Goal: Leave review/rating: Leave review/rating

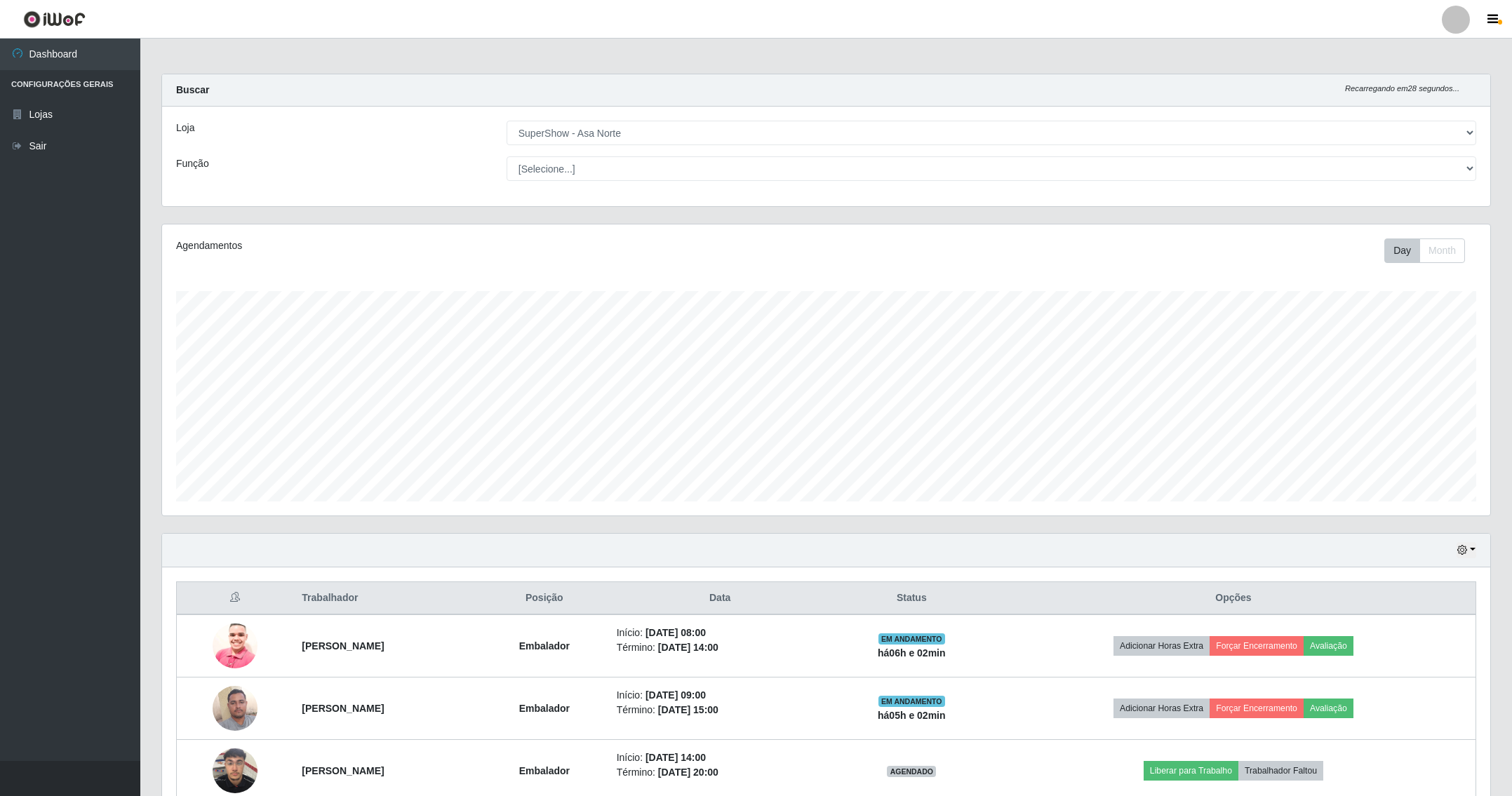
select select "71"
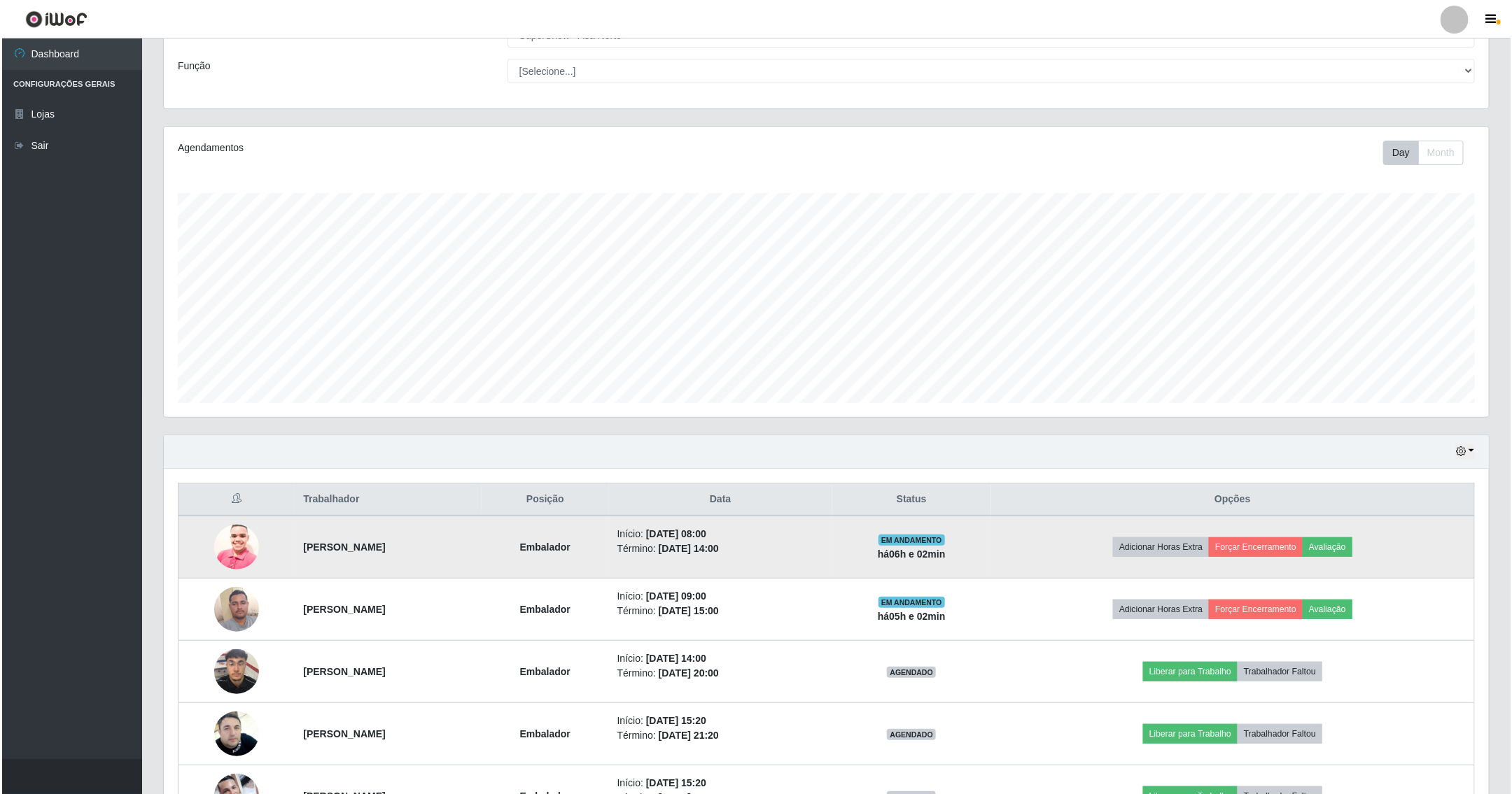
scroll to position [292, 1324]
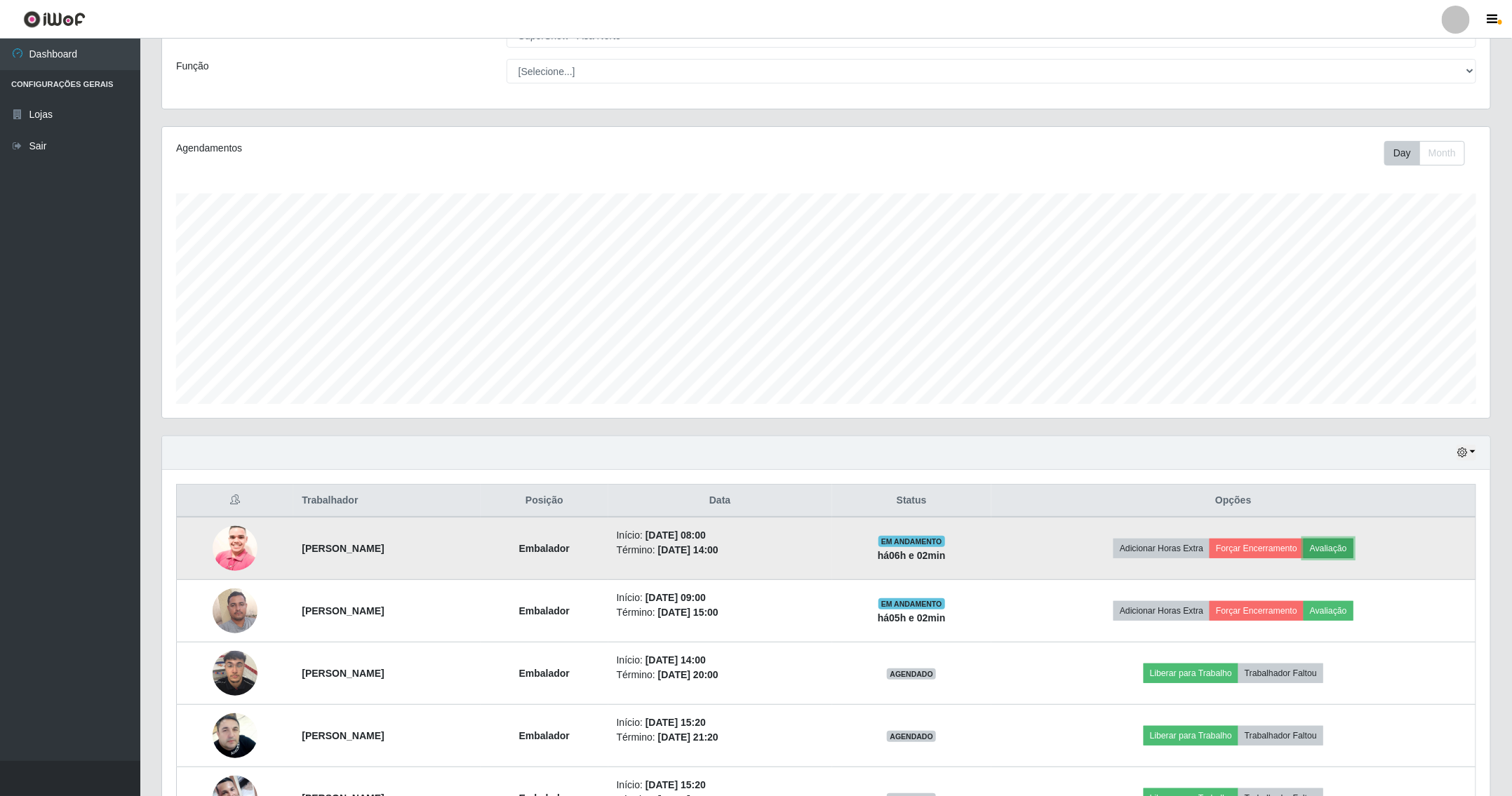
click at [1354, 550] on button "Avaliação" at bounding box center [1329, 548] width 50 height 19
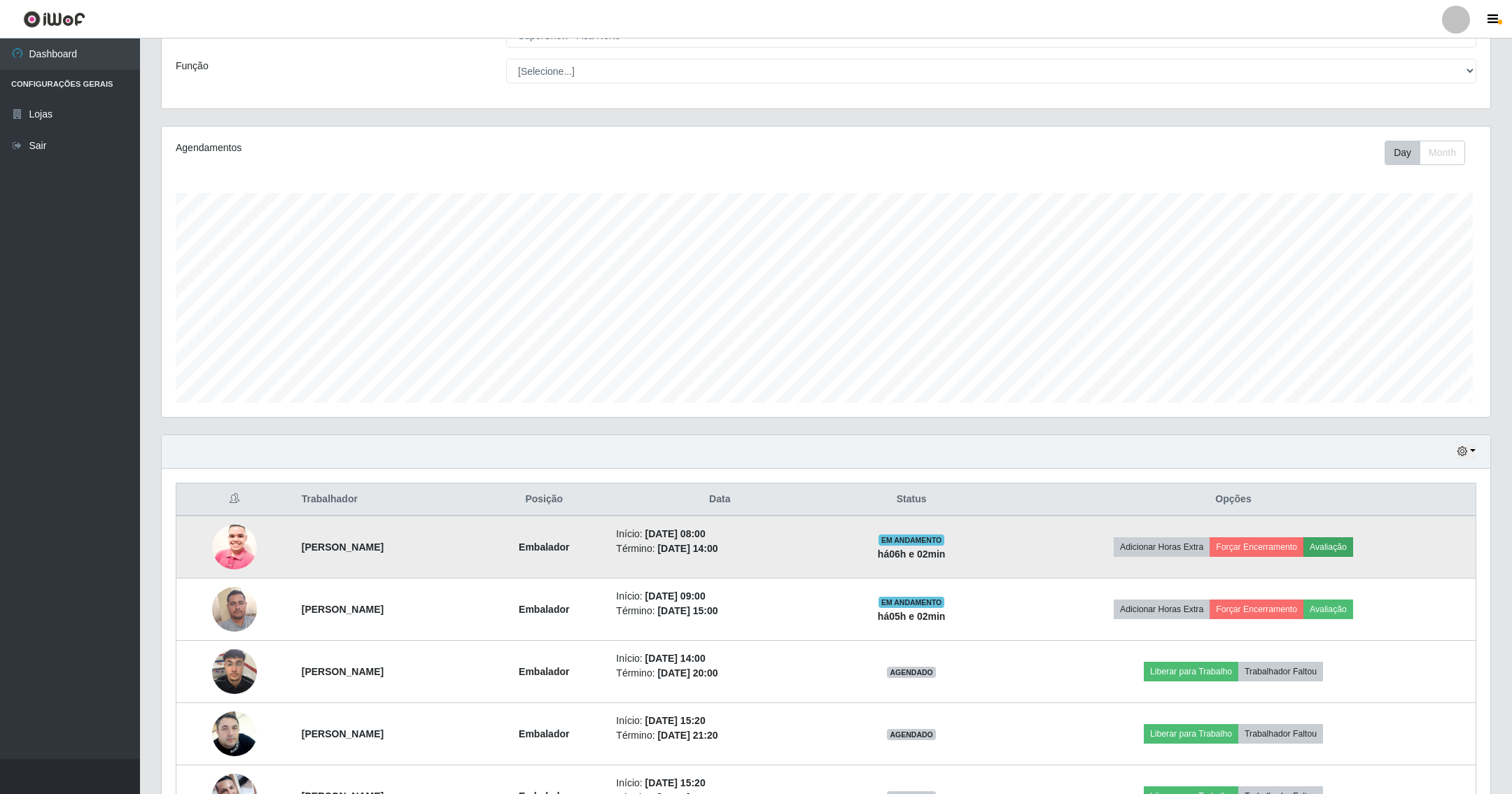
scroll to position [292, 1310]
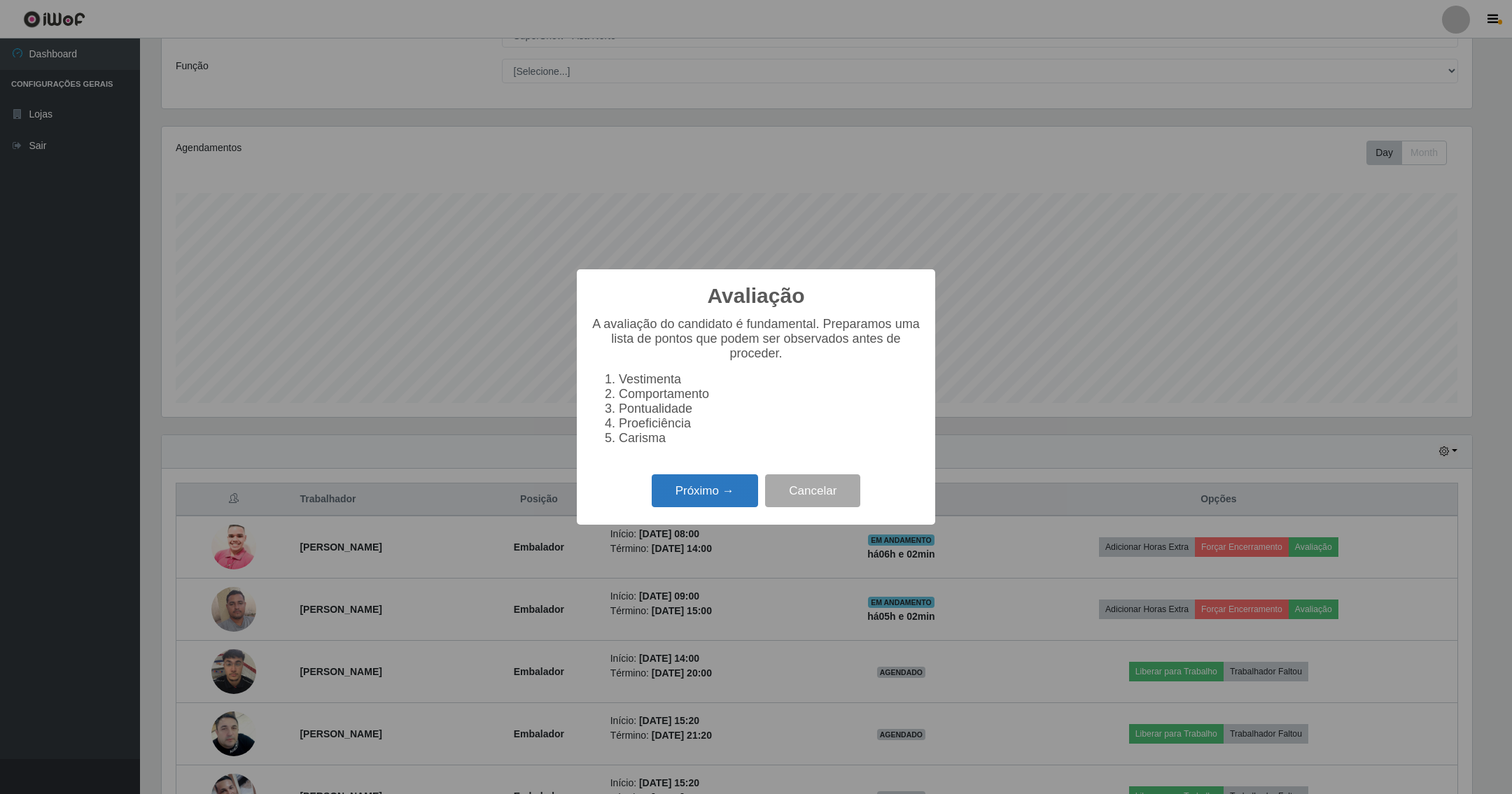
click at [708, 494] on button "Próximo →" at bounding box center [704, 491] width 107 height 33
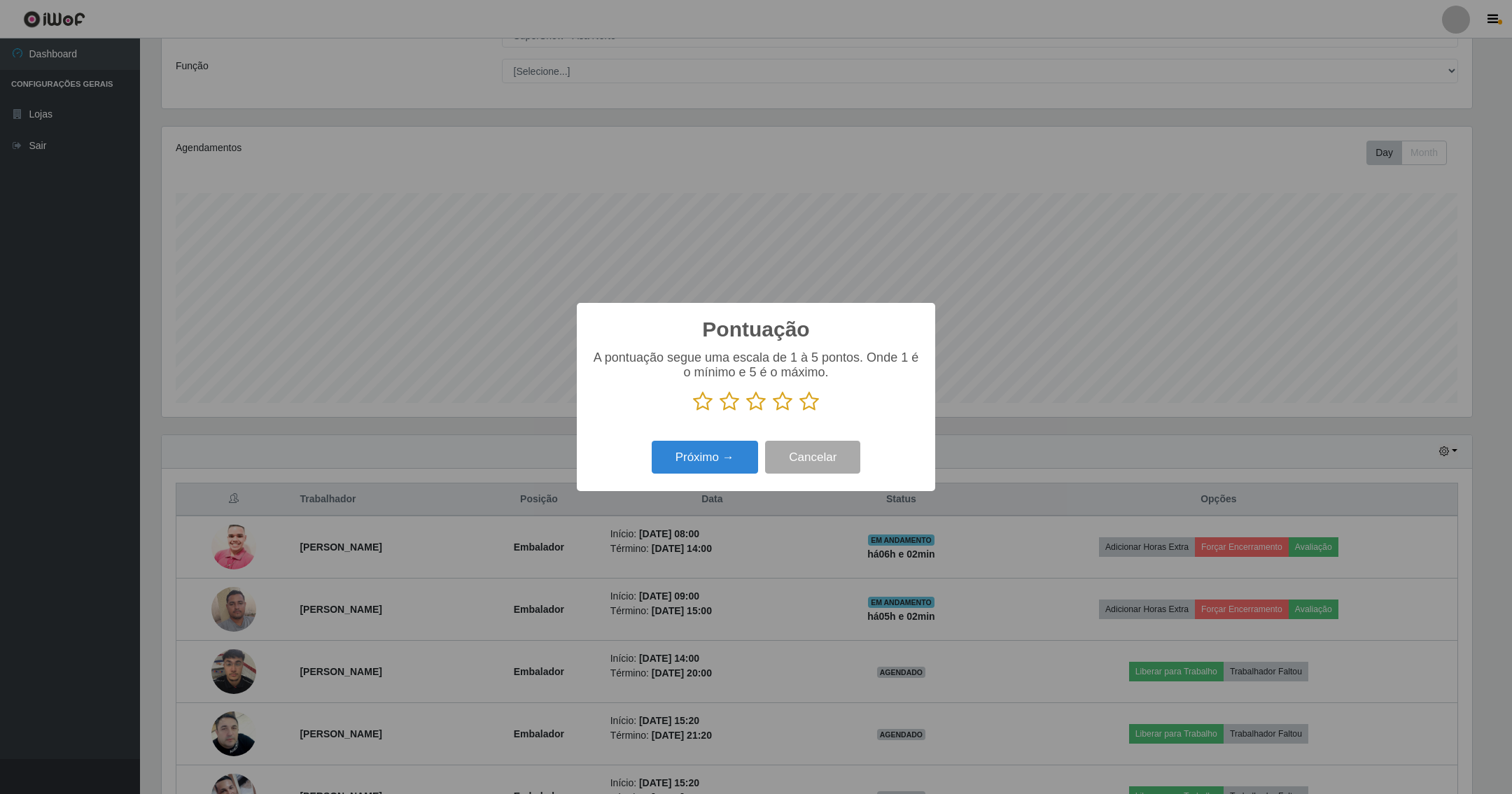
scroll to position [699439, 698510]
click at [809, 405] on icon at bounding box center [809, 402] width 19 height 21
click at [799, 412] on input "radio" at bounding box center [799, 412] width 0 height 0
click at [703, 454] on button "Próximo →" at bounding box center [704, 457] width 107 height 33
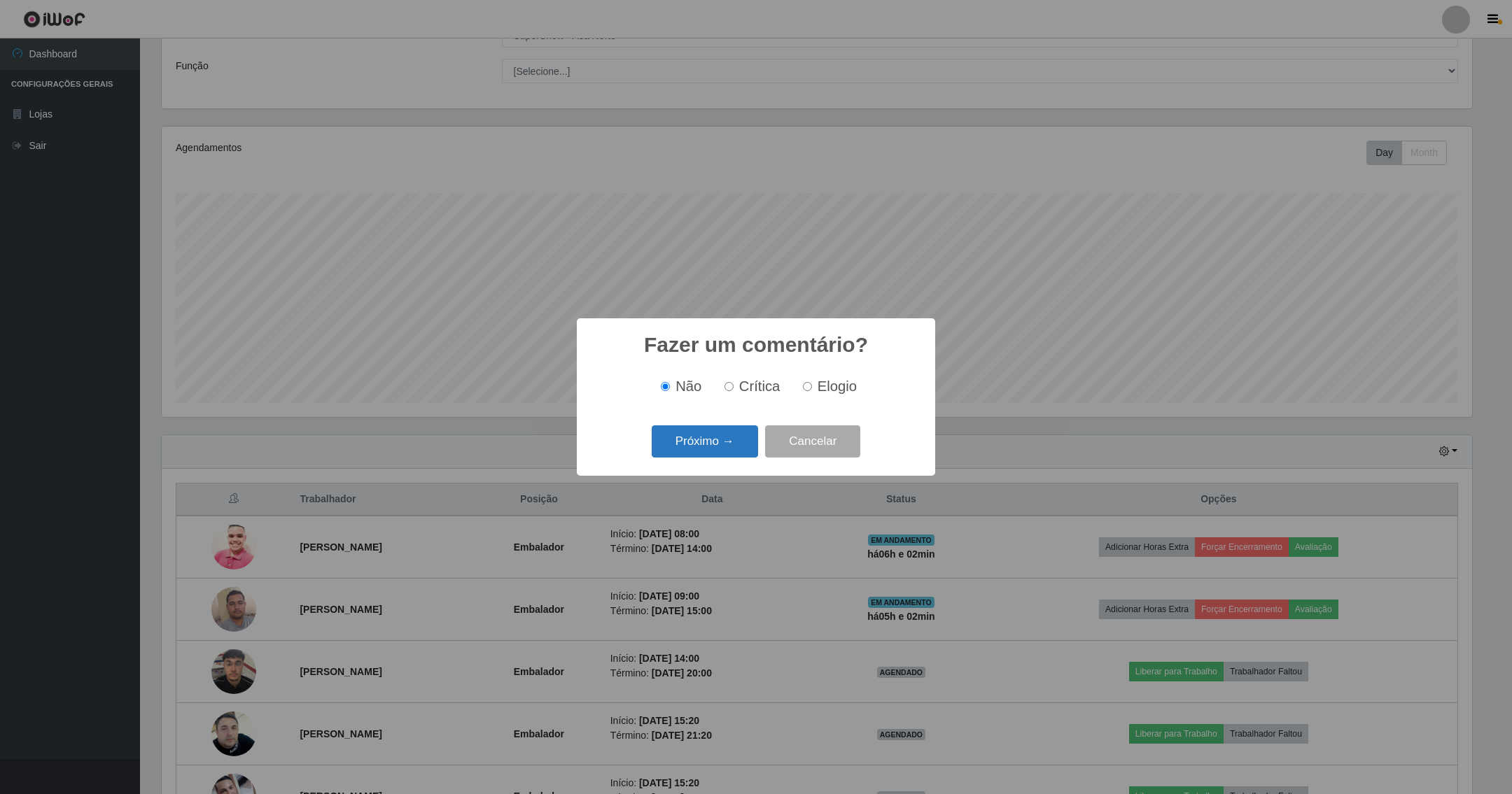
click at [707, 437] on button "Próximo →" at bounding box center [704, 441] width 107 height 33
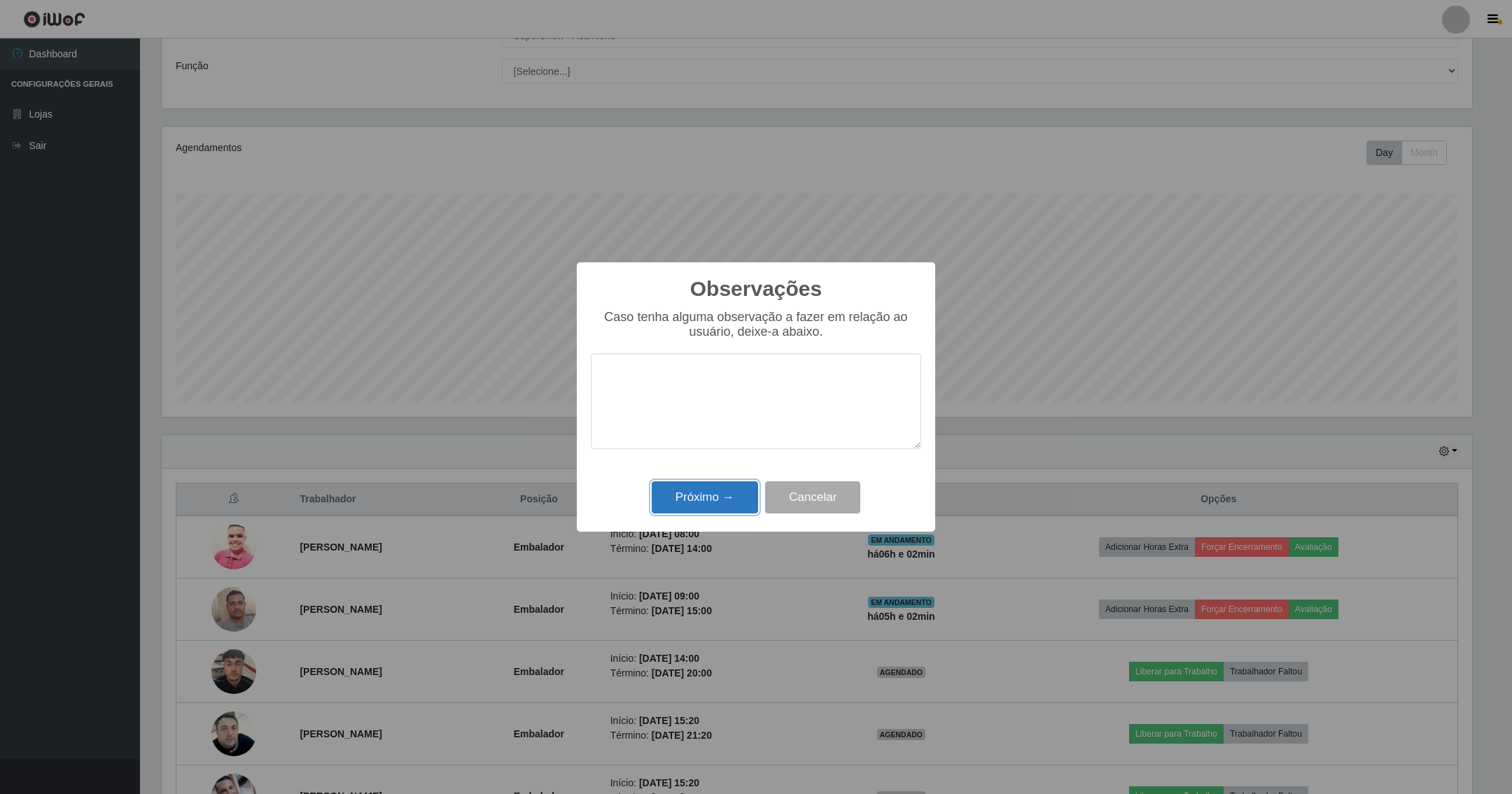
click at [711, 502] on button "Próximo →" at bounding box center [704, 497] width 107 height 33
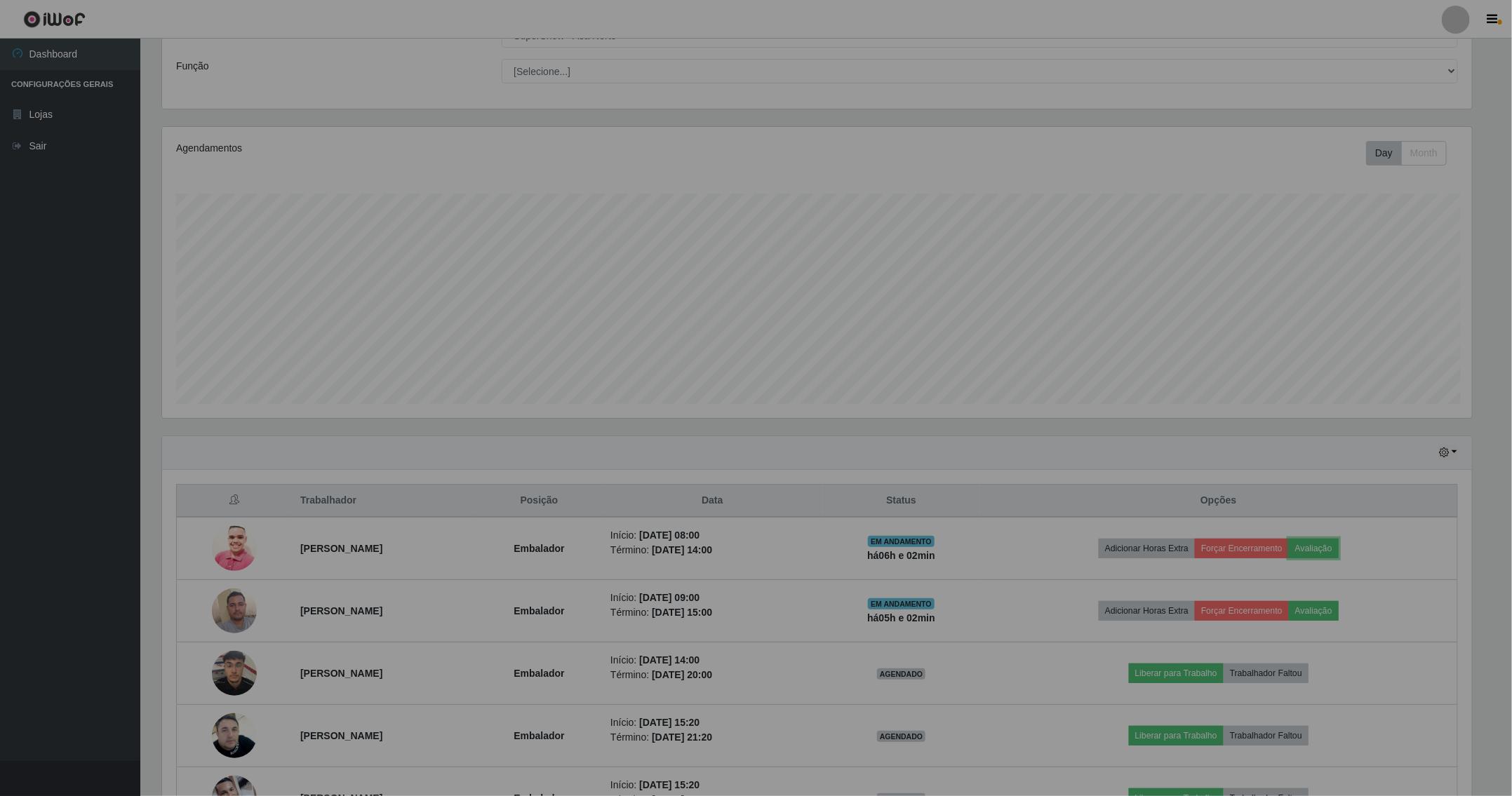
scroll to position [293, 1327]
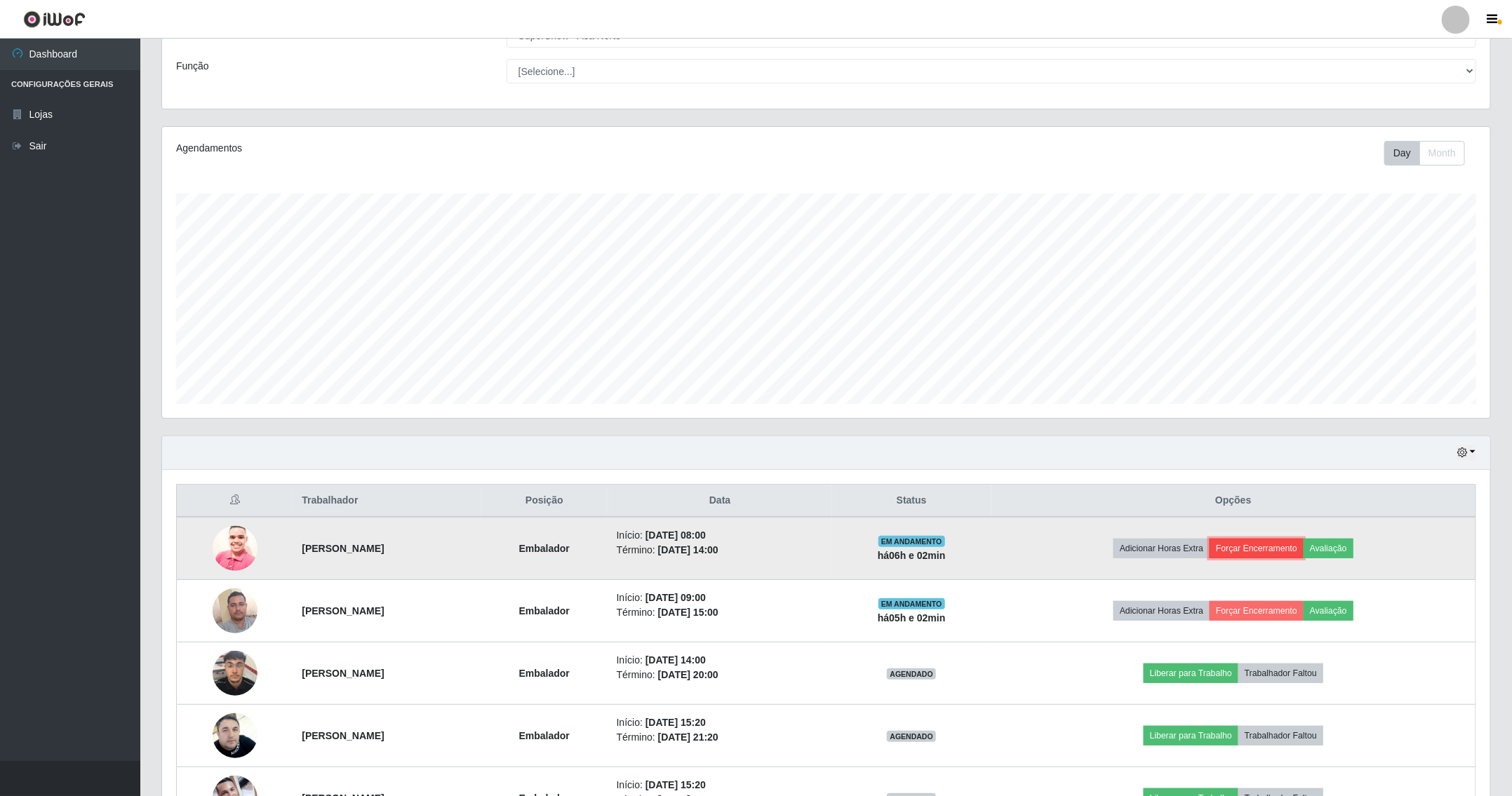
click at [1304, 553] on button "Forçar Encerramento" at bounding box center [1256, 548] width 94 height 19
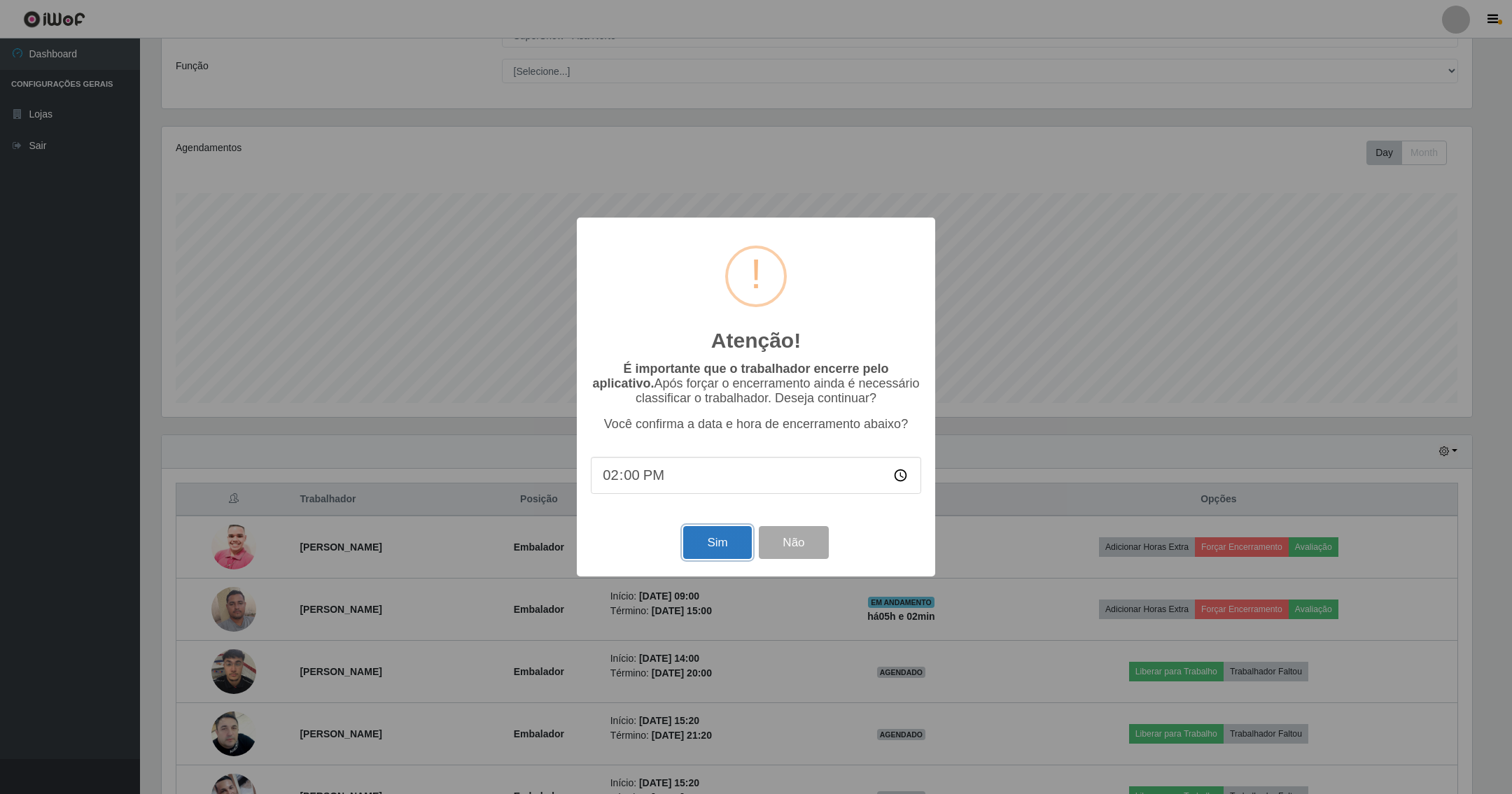
click at [694, 557] on button "Sim" at bounding box center [717, 542] width 68 height 33
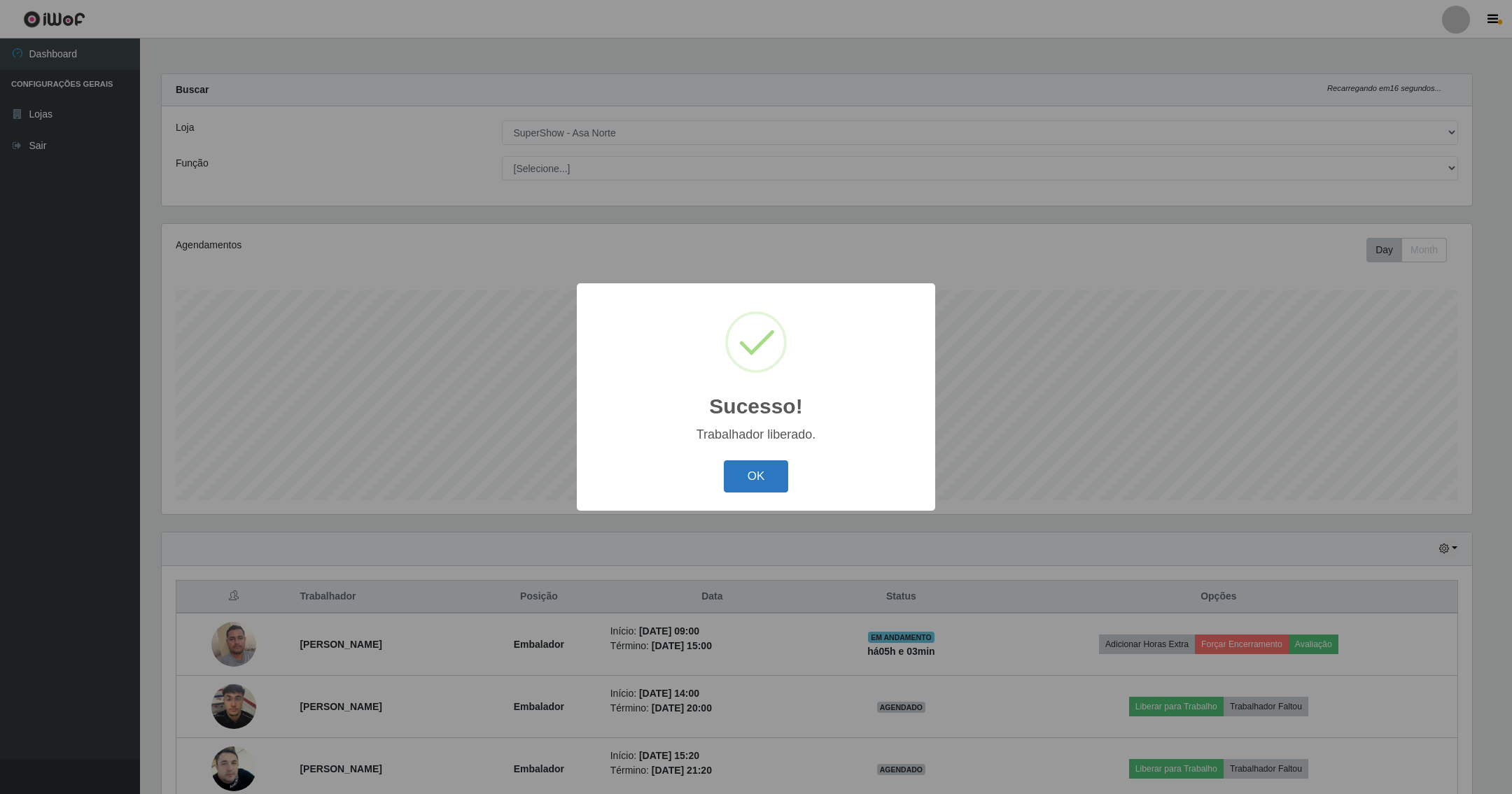
click at [738, 476] on button "OK" at bounding box center [756, 476] width 65 height 33
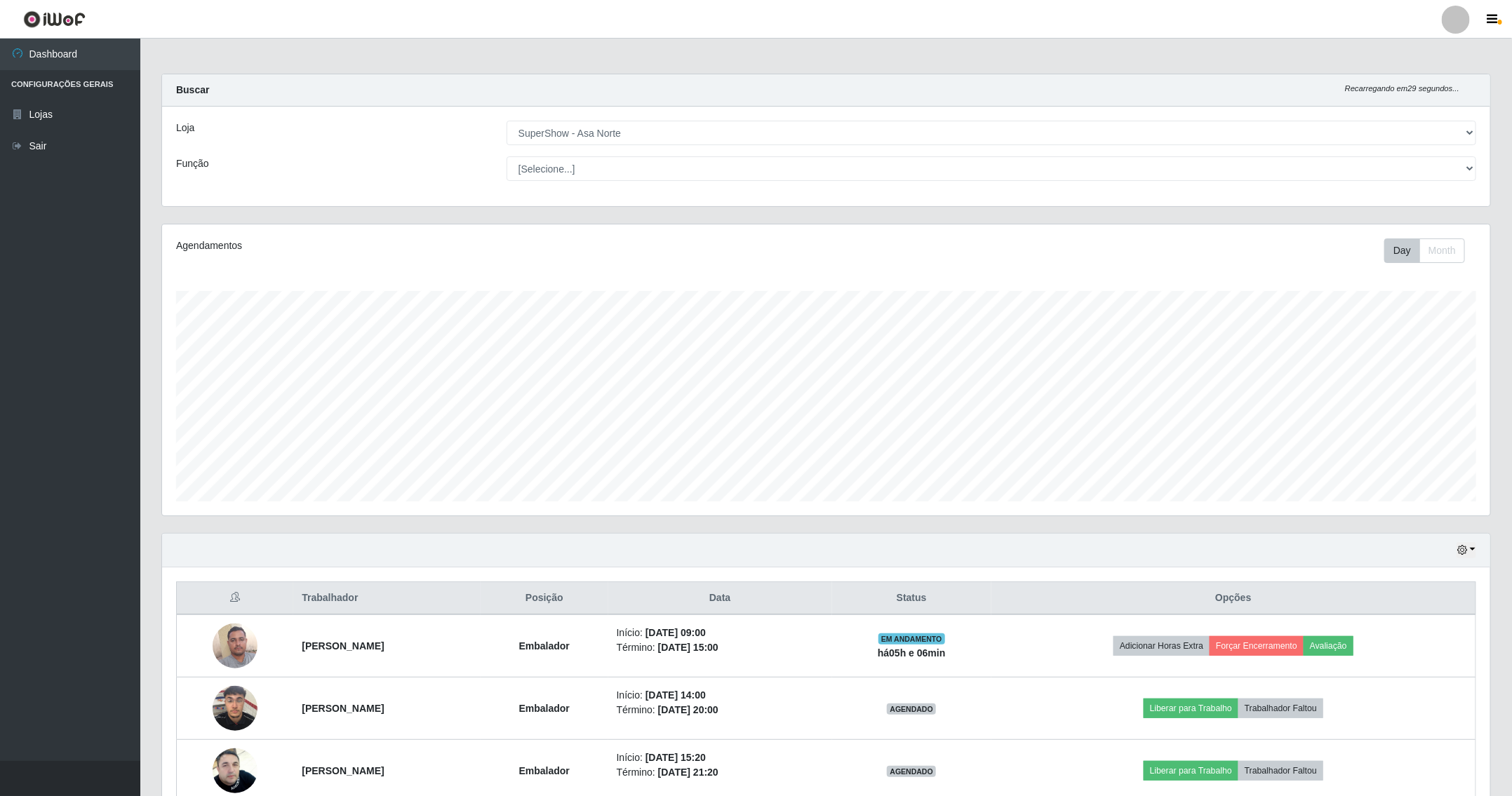
scroll to position [105, 0]
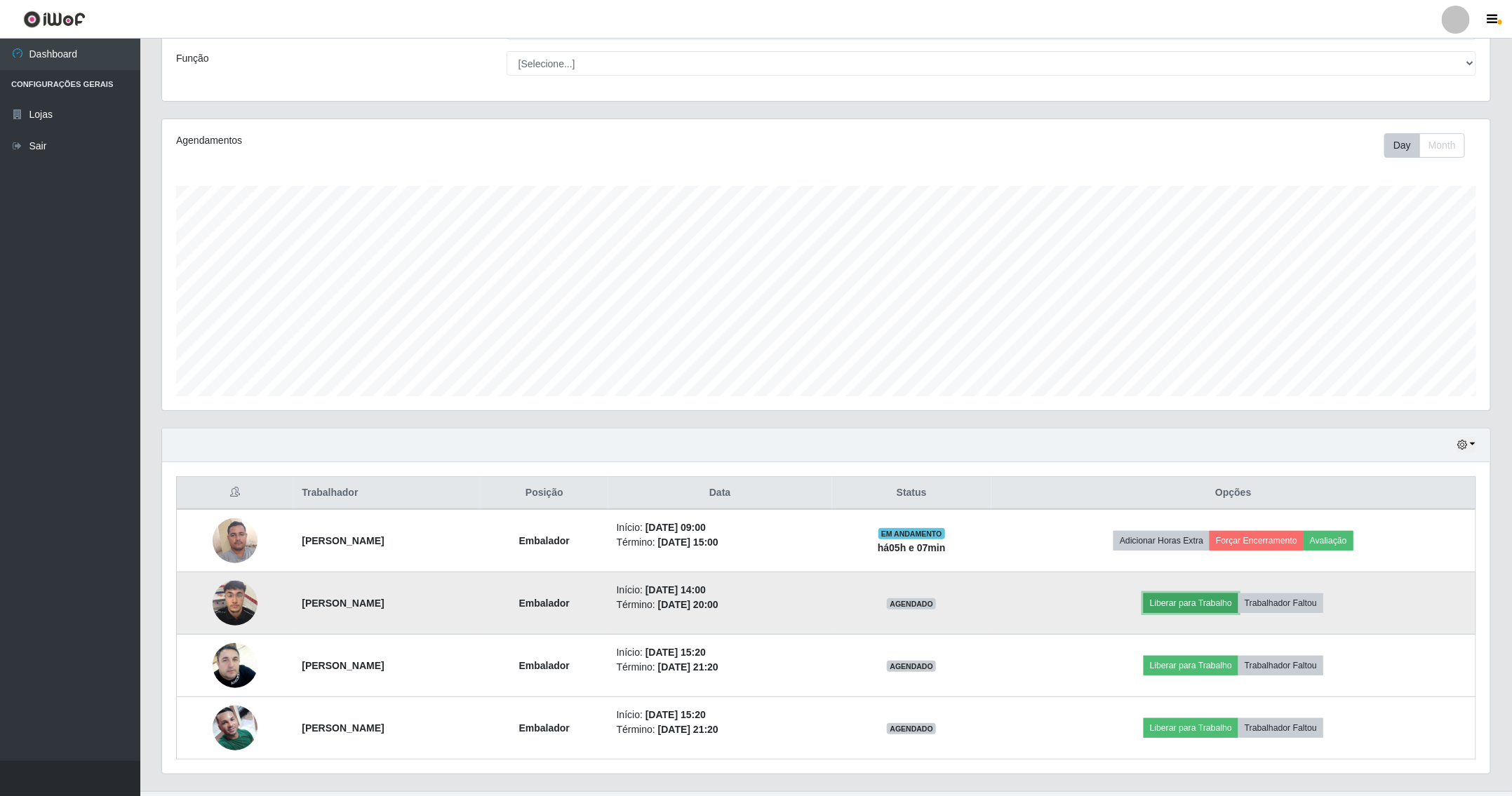
click at [1198, 604] on button "Liberar para Trabalho" at bounding box center [1191, 603] width 95 height 19
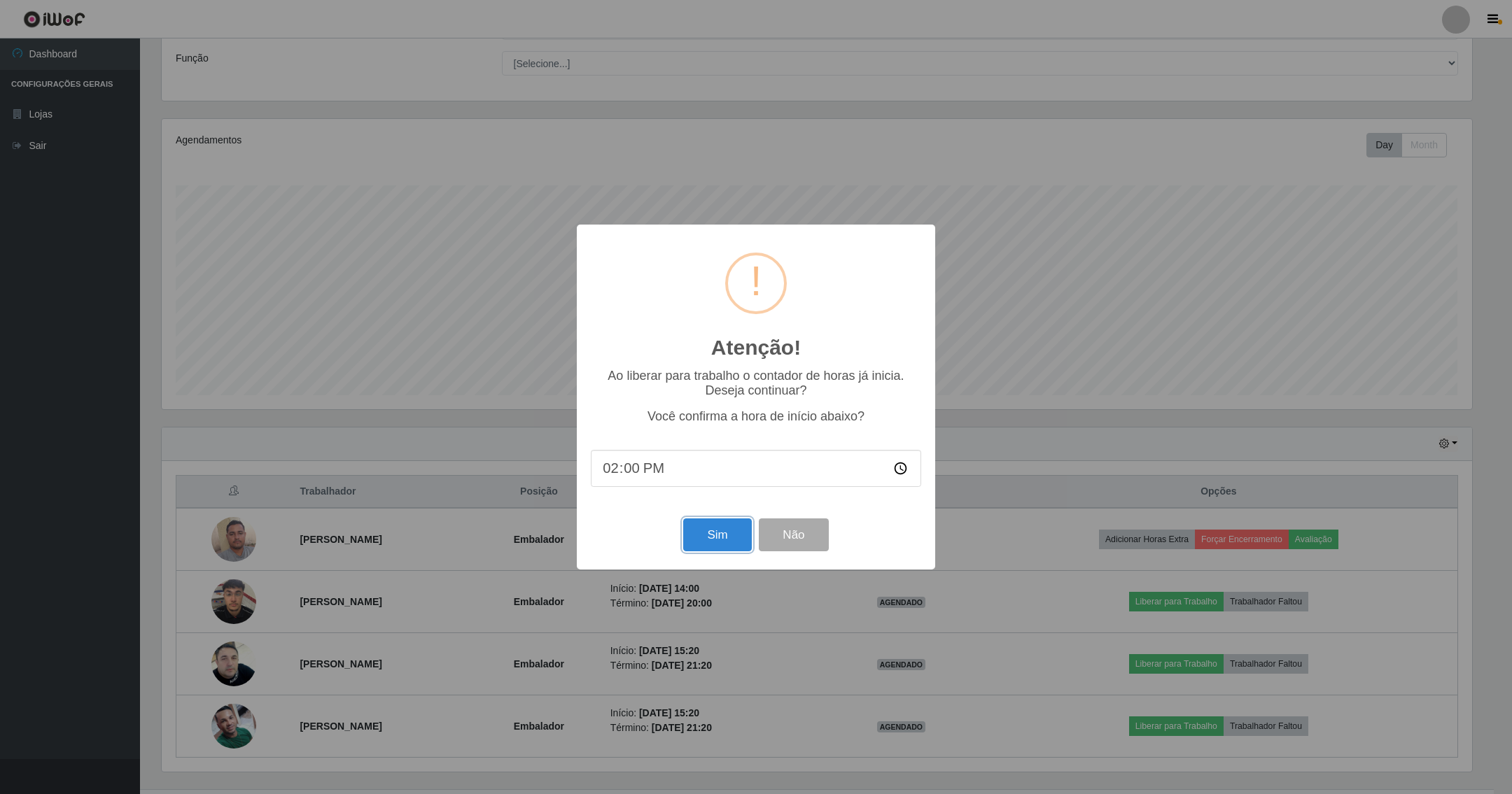
drag, startPoint x: 716, startPoint y: 531, endPoint x: 706, endPoint y: 464, distance: 67.7
click at [716, 521] on button "Sim" at bounding box center [717, 534] width 68 height 33
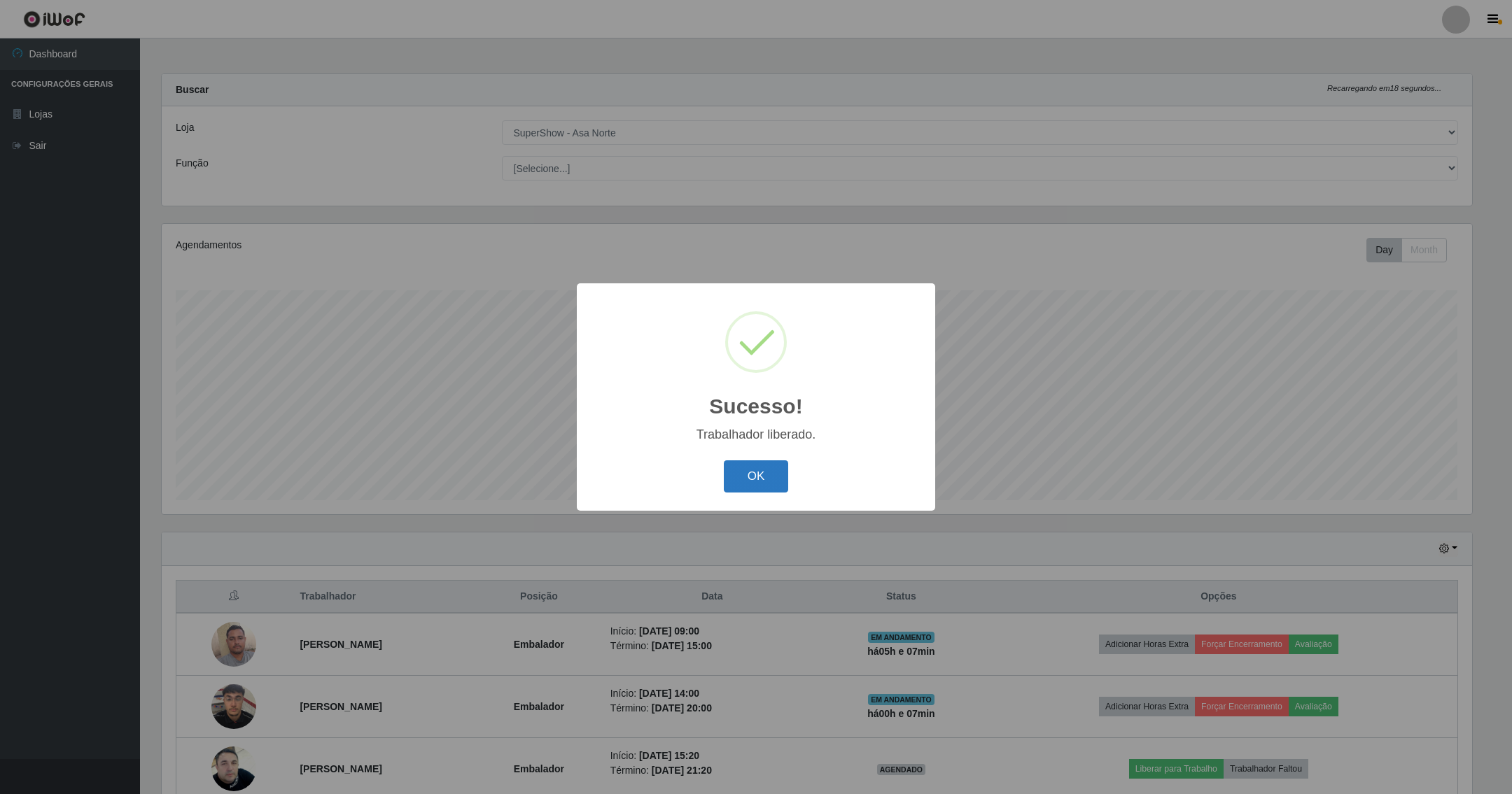
click at [749, 488] on button "OK" at bounding box center [756, 476] width 65 height 33
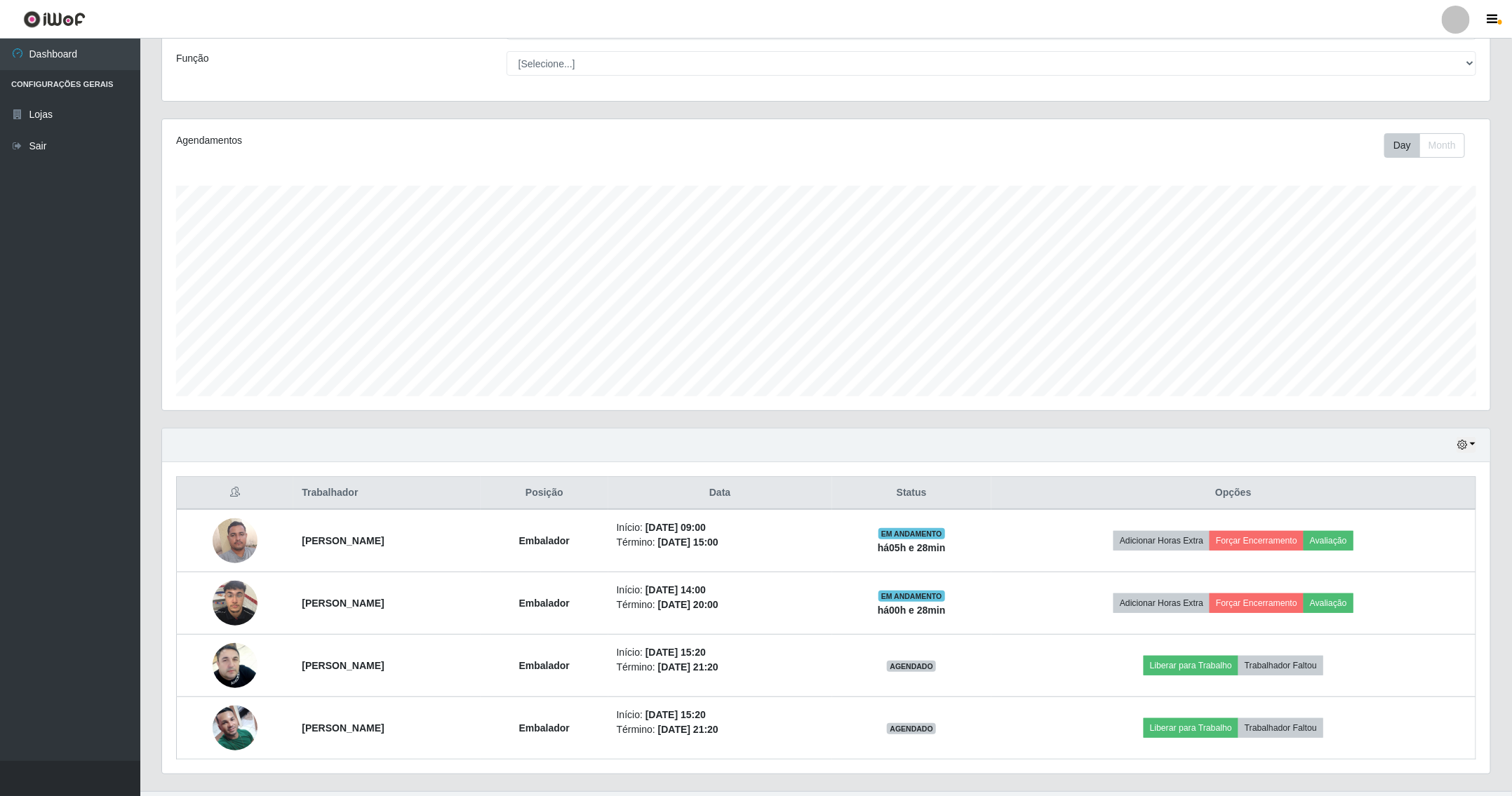
scroll to position [140, 0]
